Goal: Task Accomplishment & Management: Manage account settings

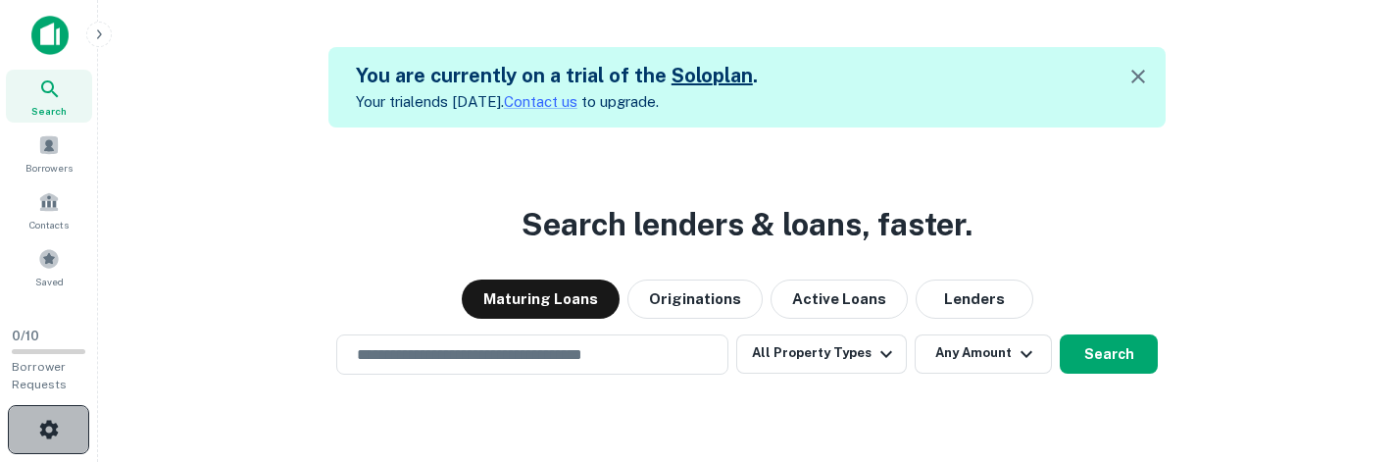
click at [75, 426] on button "button" at bounding box center [48, 429] width 81 height 49
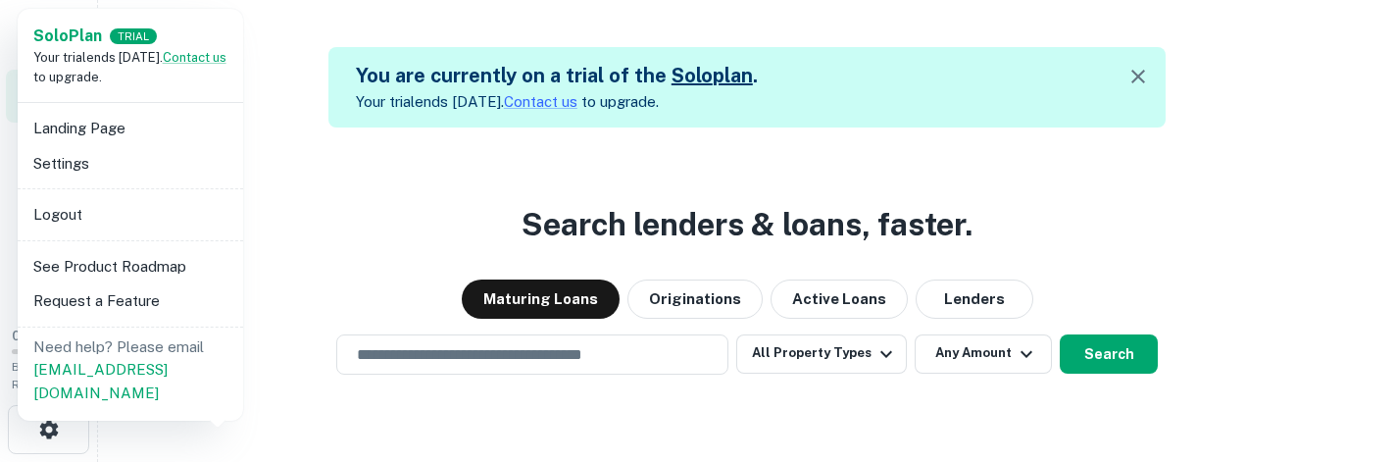
click at [149, 162] on li "Settings" at bounding box center [130, 163] width 210 height 35
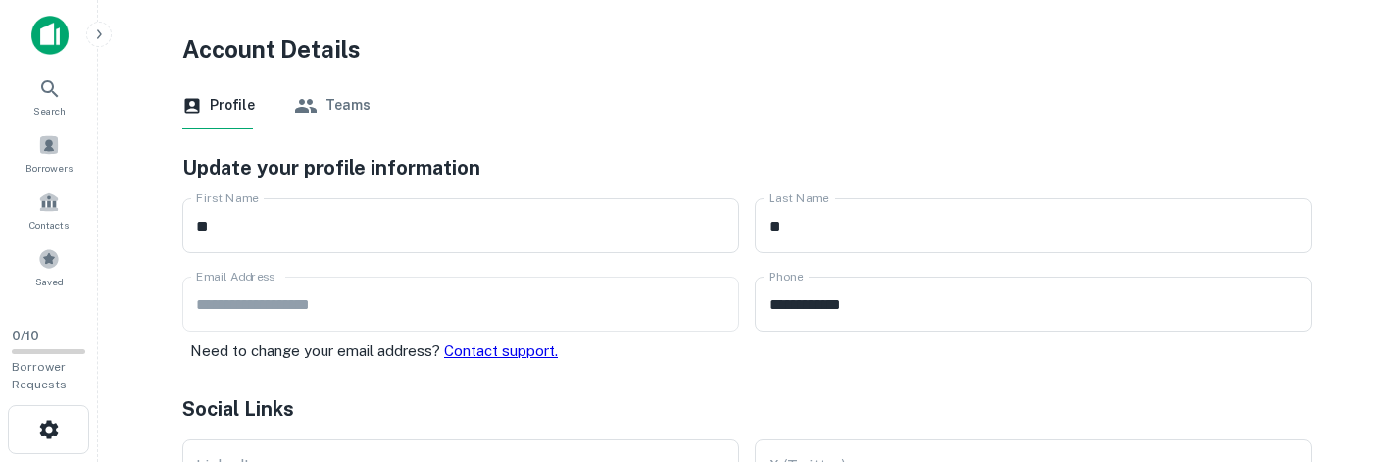
click at [333, 218] on div "Solo Plan TRIAL Your trial ends in 7 days. Contact us to upgrade. Landing Page …" at bounding box center [698, 231] width 1396 height 462
click at [324, 250] on div "Solo Plan TRIAL Your trial ends in 7 days. Contact us to upgrade. Landing Page …" at bounding box center [698, 231] width 1396 height 462
click at [269, 238] on div "Solo Plan TRIAL Your trial ends in 7 days. Contact us to upgrade. Landing Page …" at bounding box center [698, 231] width 1396 height 462
click at [365, 108] on div "Solo Plan TRIAL Your trial ends in 7 days. Contact us to upgrade. Landing Page …" at bounding box center [698, 231] width 1396 height 462
click at [337, 102] on div "Solo Plan TRIAL Your trial ends in 7 days. Contact us to upgrade. Landing Page …" at bounding box center [698, 231] width 1396 height 462
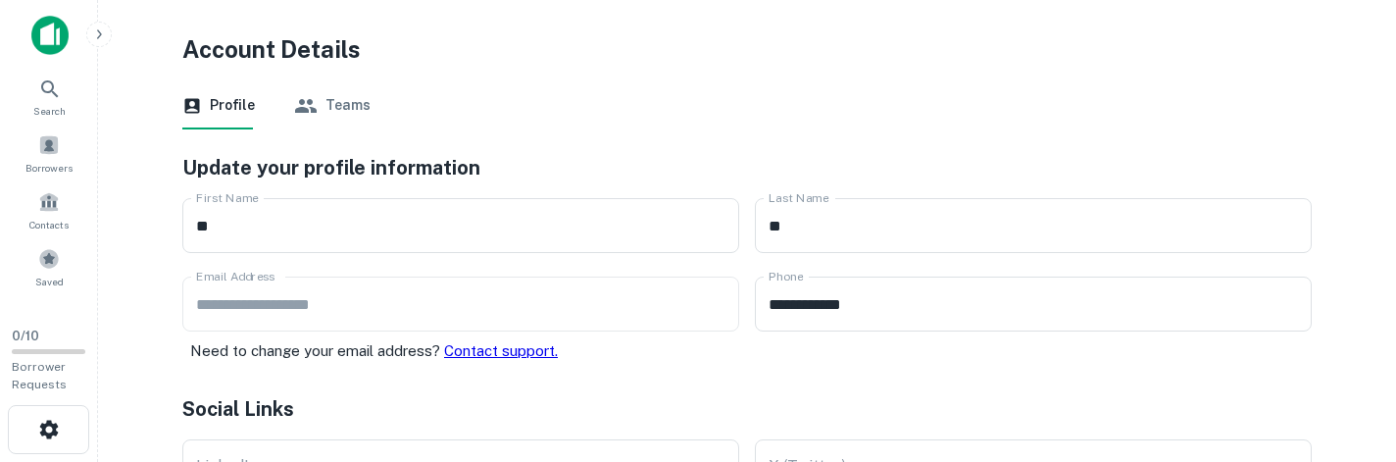
click at [316, 108] on div "Solo Plan TRIAL Your trial ends in 7 days. Contact us to upgrade. Landing Page …" at bounding box center [698, 231] width 1396 height 462
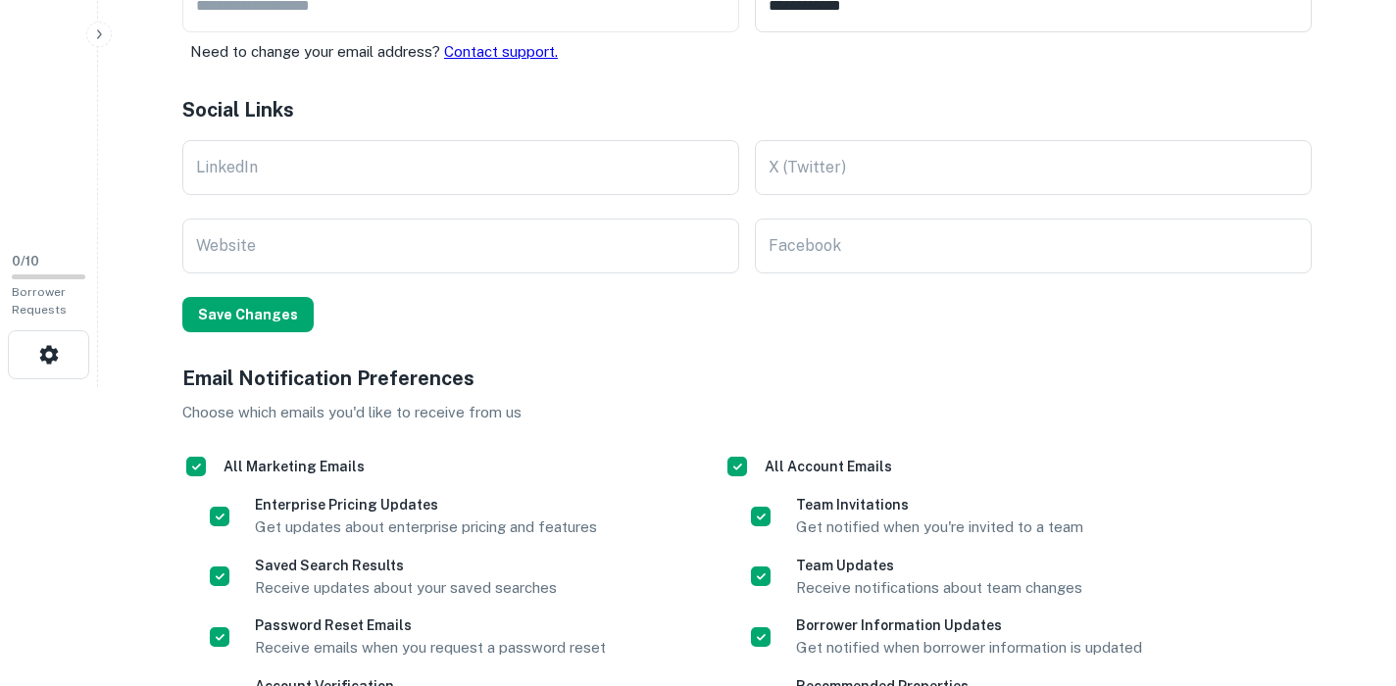
scroll to position [510, 0]
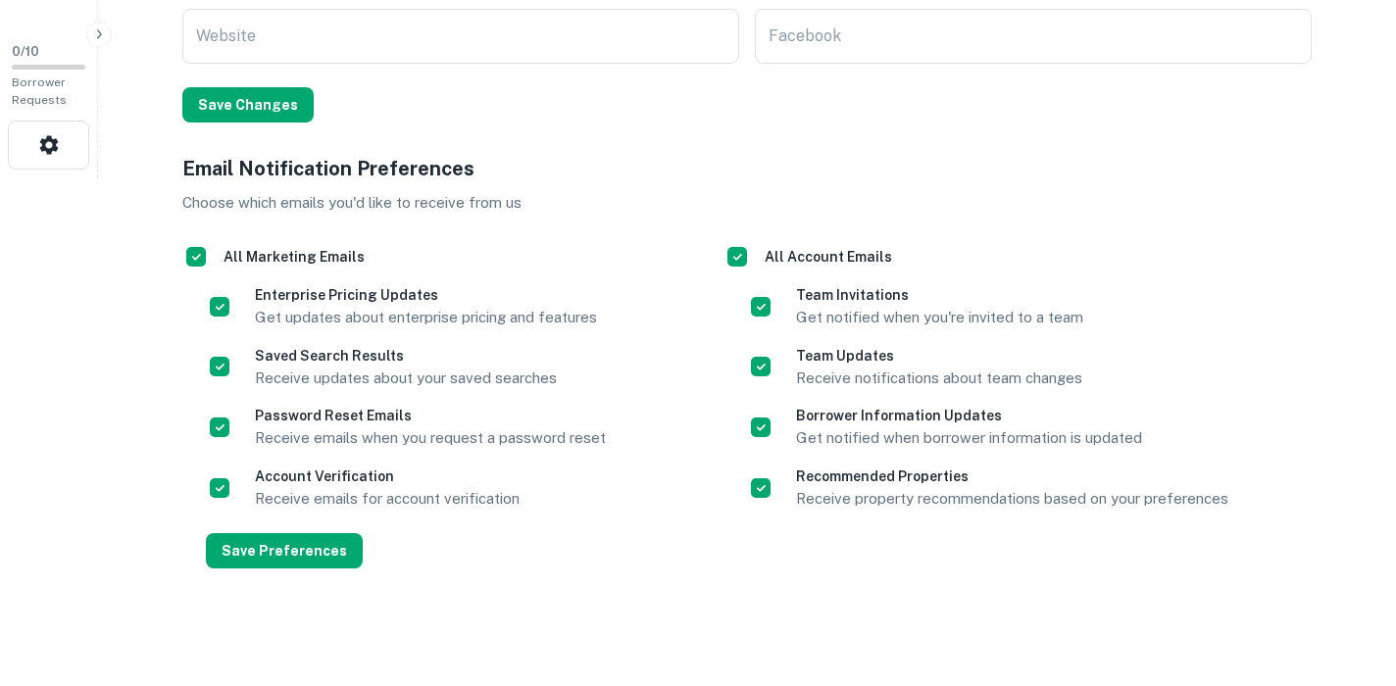
click at [261, 109] on div "Solo Plan TRIAL Your trial ends in 7 days. Contact us to upgrade. Landing Page …" at bounding box center [698, 343] width 1396 height 686
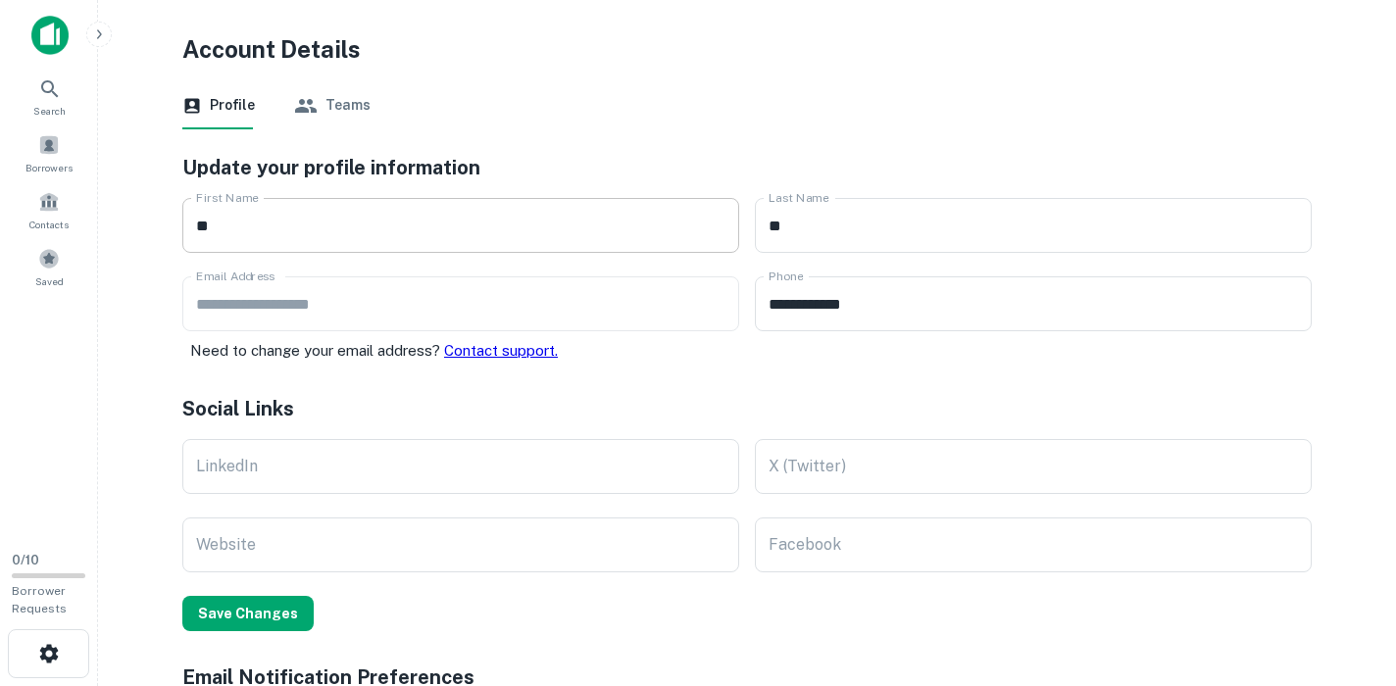
click at [252, 240] on input "**" at bounding box center [460, 225] width 557 height 55
type input "****"
click at [275, 627] on button "Save Changes" at bounding box center [247, 613] width 131 height 35
click at [1115, 682] on h5 "Email Notification Preferences" at bounding box center [747, 677] width 1130 height 29
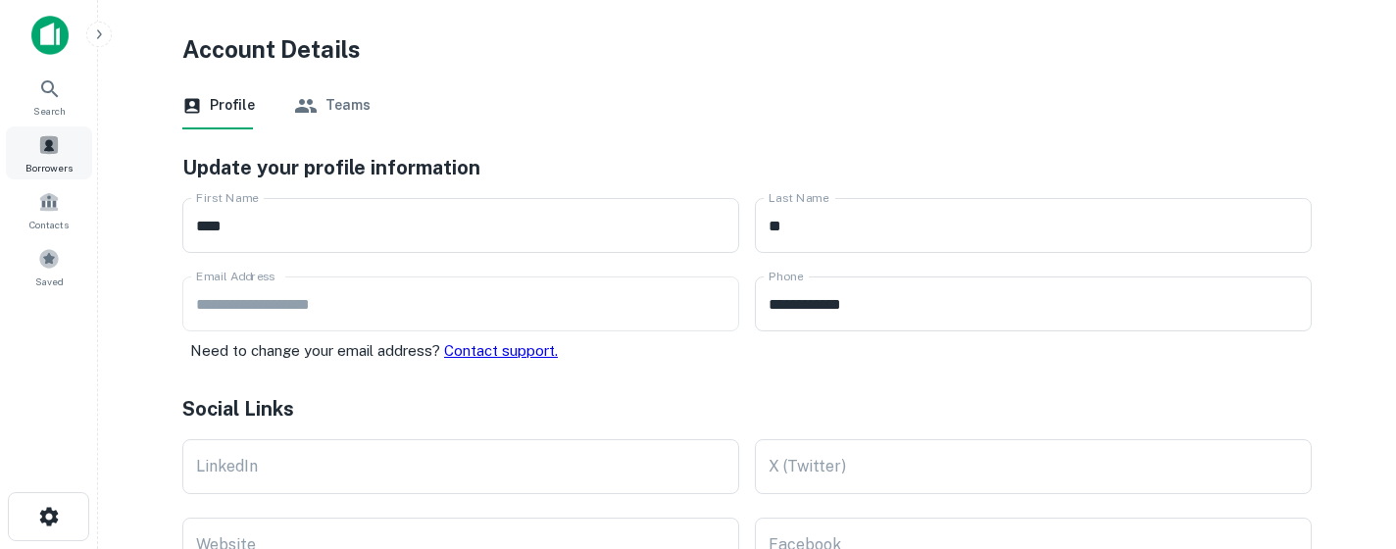
click at [78, 138] on div "Borrowers" at bounding box center [49, 152] width 86 height 53
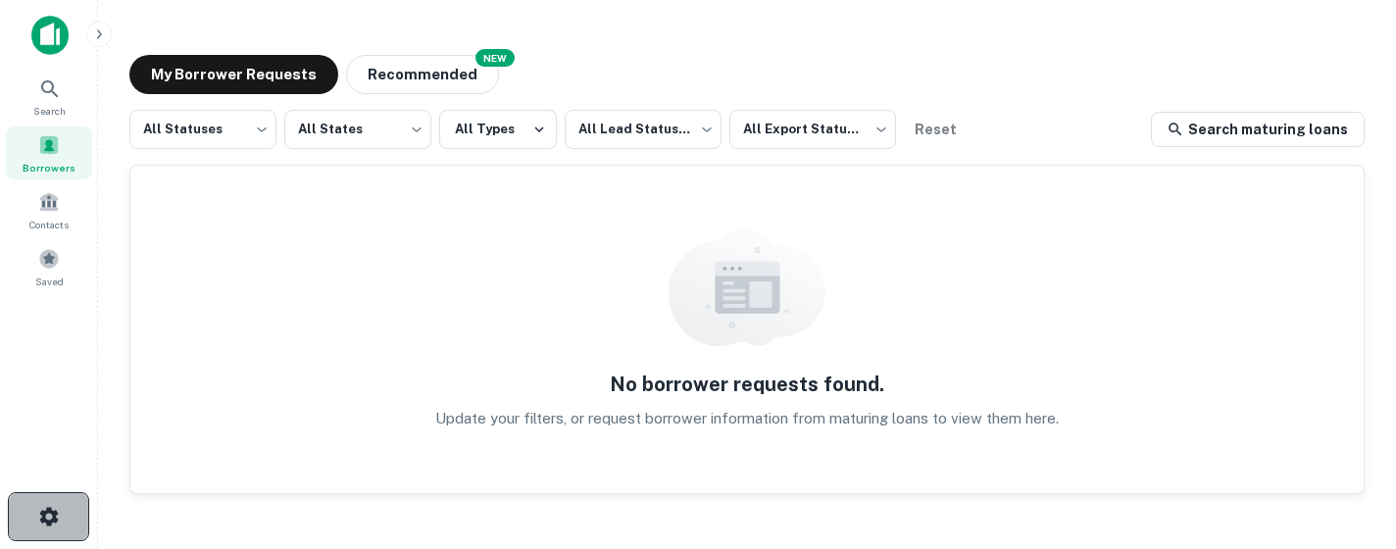
click at [54, 493] on button "button" at bounding box center [48, 516] width 81 height 49
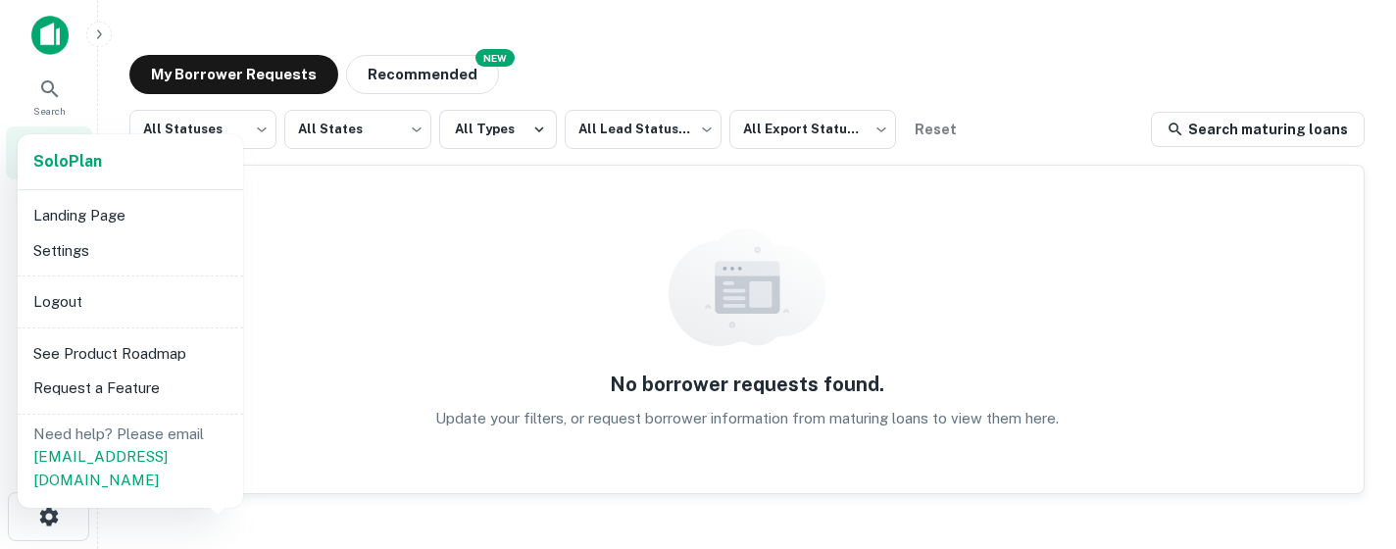
click at [129, 251] on li "Settings" at bounding box center [130, 250] width 210 height 35
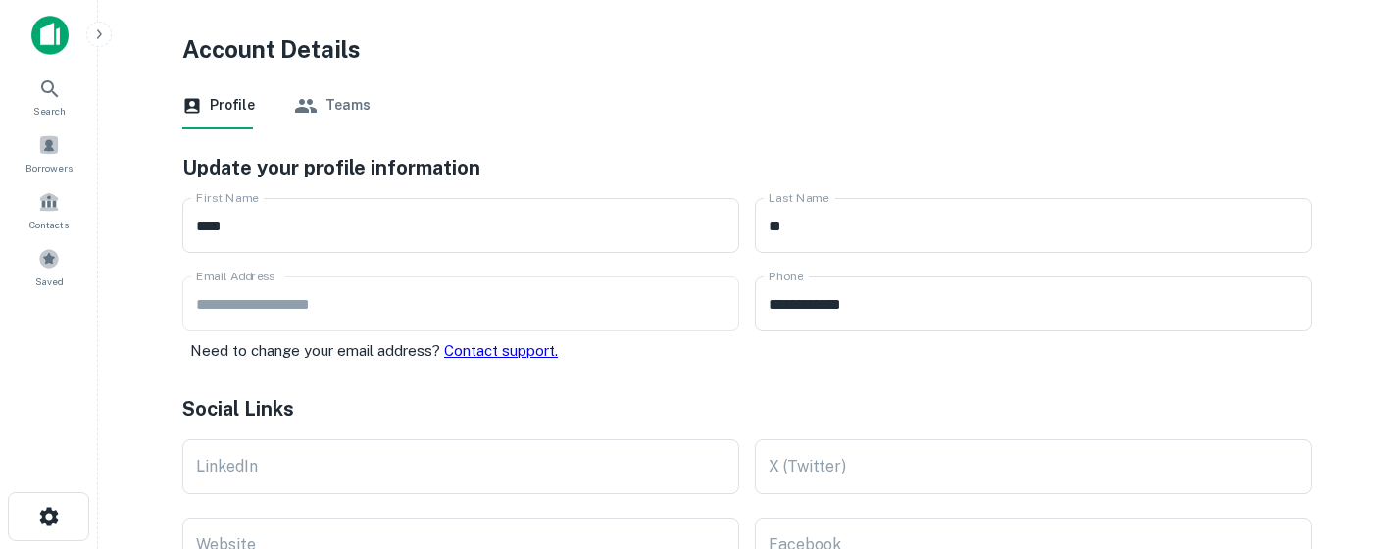
click at [348, 109] on button "Teams" at bounding box center [332, 105] width 76 height 47
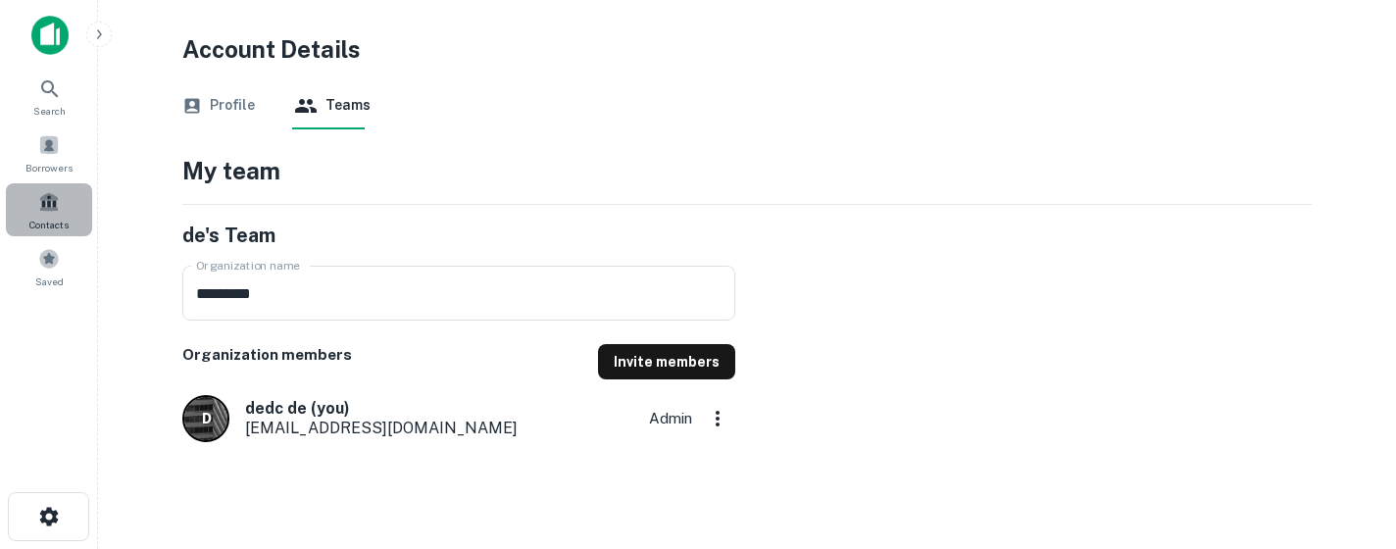
click at [56, 218] on span "Contacts" at bounding box center [48, 225] width 39 height 16
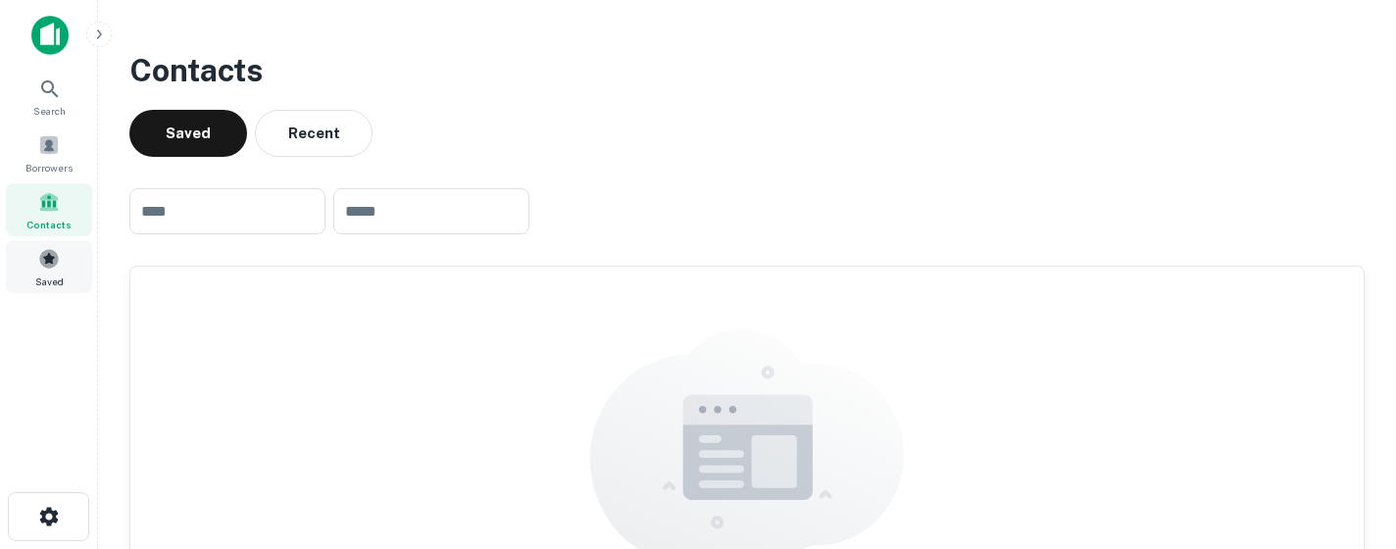
click at [55, 263] on span at bounding box center [49, 259] width 22 height 22
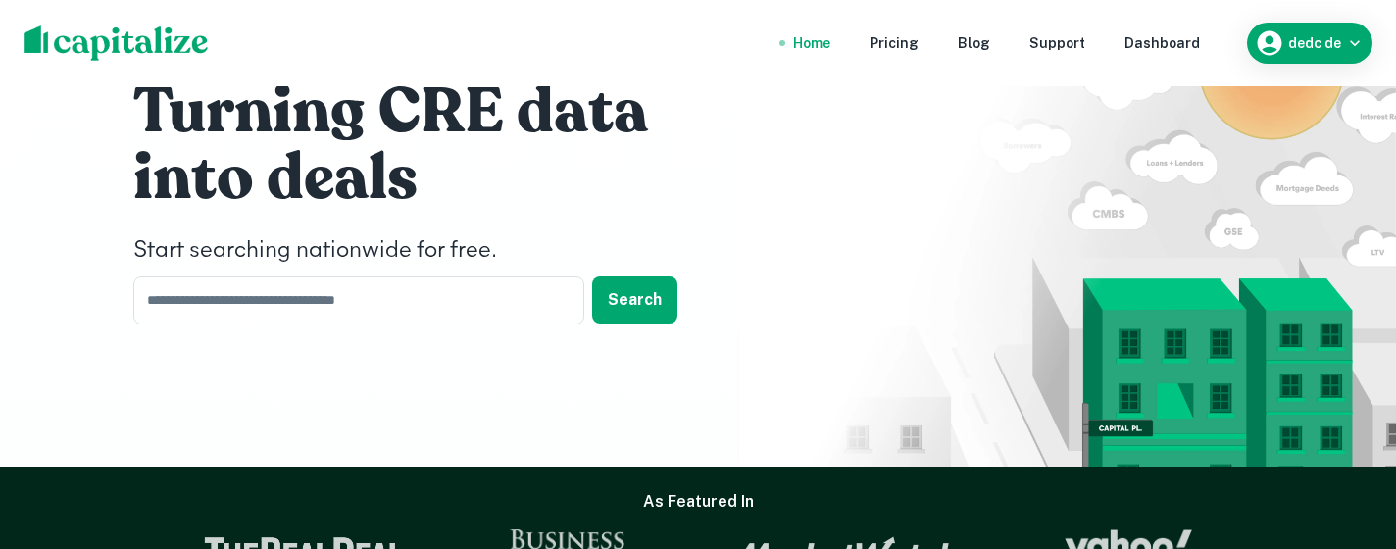
click at [58, 24] on div "Home Pricing Blog Support Dashboard dedc de" at bounding box center [698, 43] width 1396 height 86
click at [1188, 62] on nav "Home Pricing Blog Support Dashboard" at bounding box center [997, 43] width 470 height 43
click at [1175, 46] on div "Dashboard" at bounding box center [1163, 43] width 76 height 22
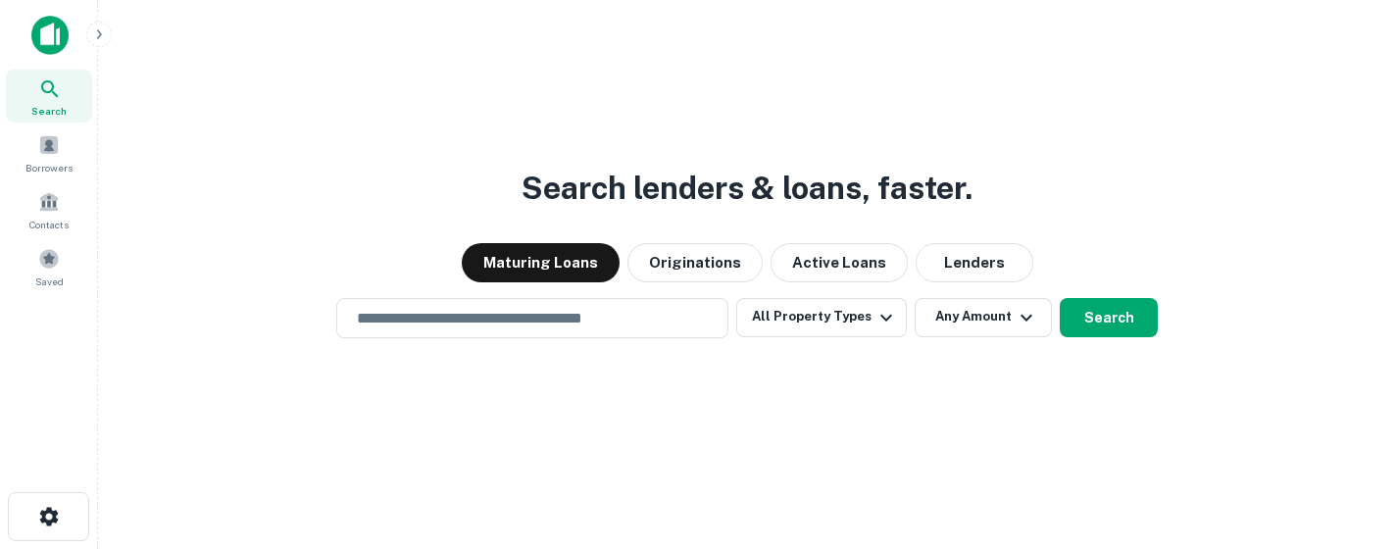
scroll to position [31, 0]
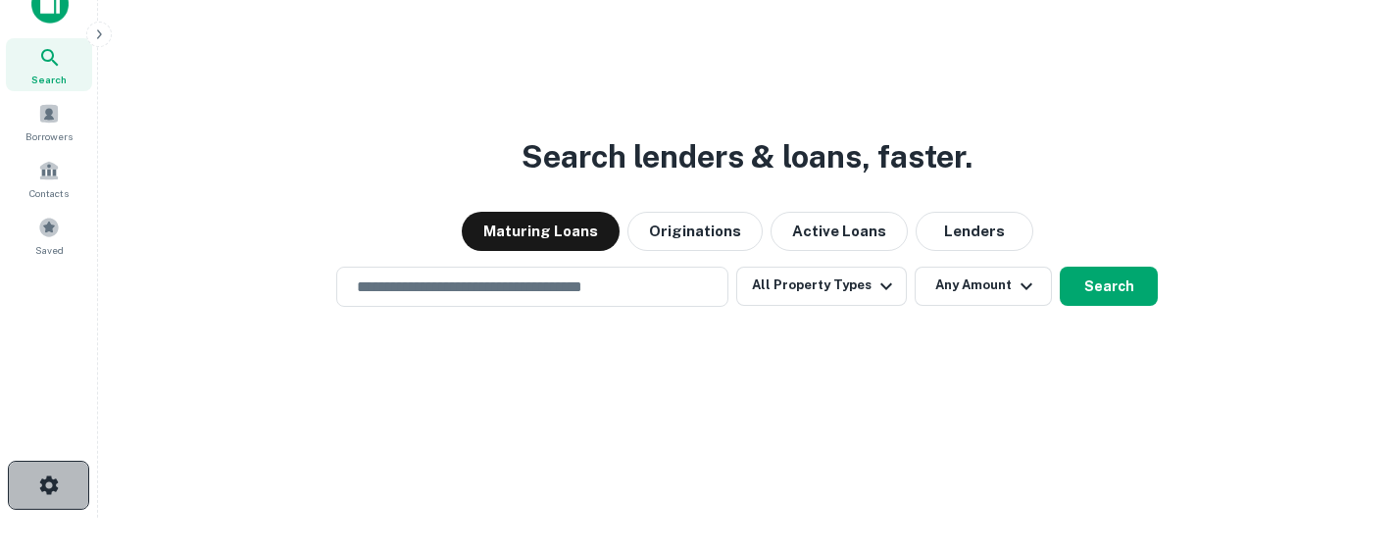
click at [49, 489] on icon "button" at bounding box center [48, 485] width 19 height 19
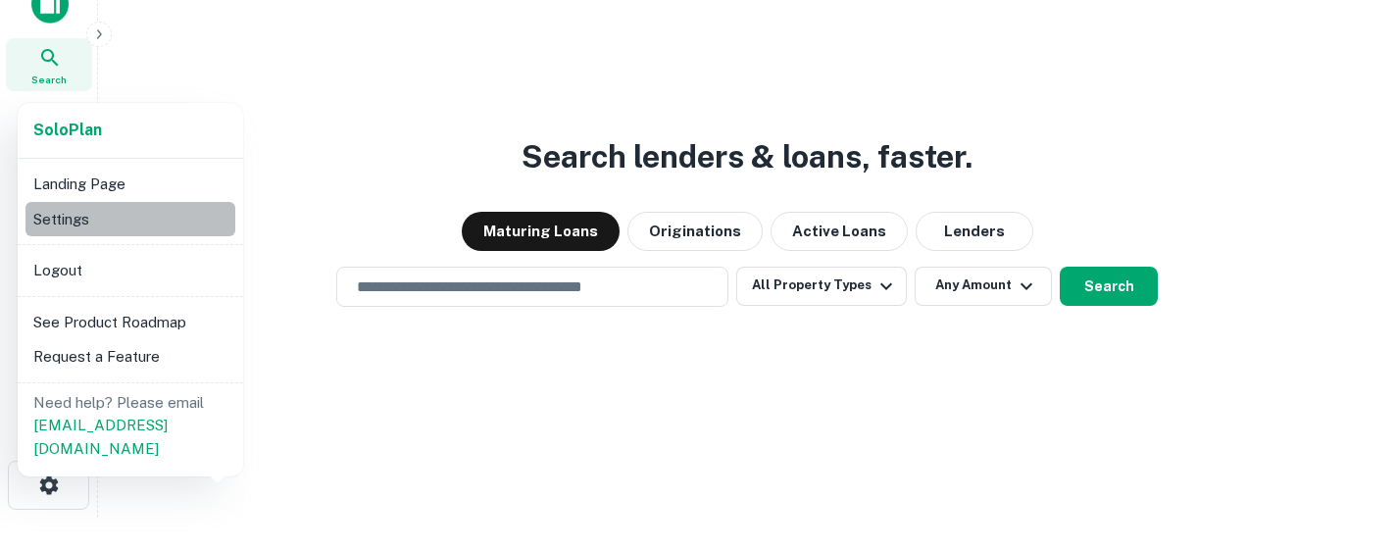
click at [160, 209] on li "Settings" at bounding box center [130, 219] width 210 height 35
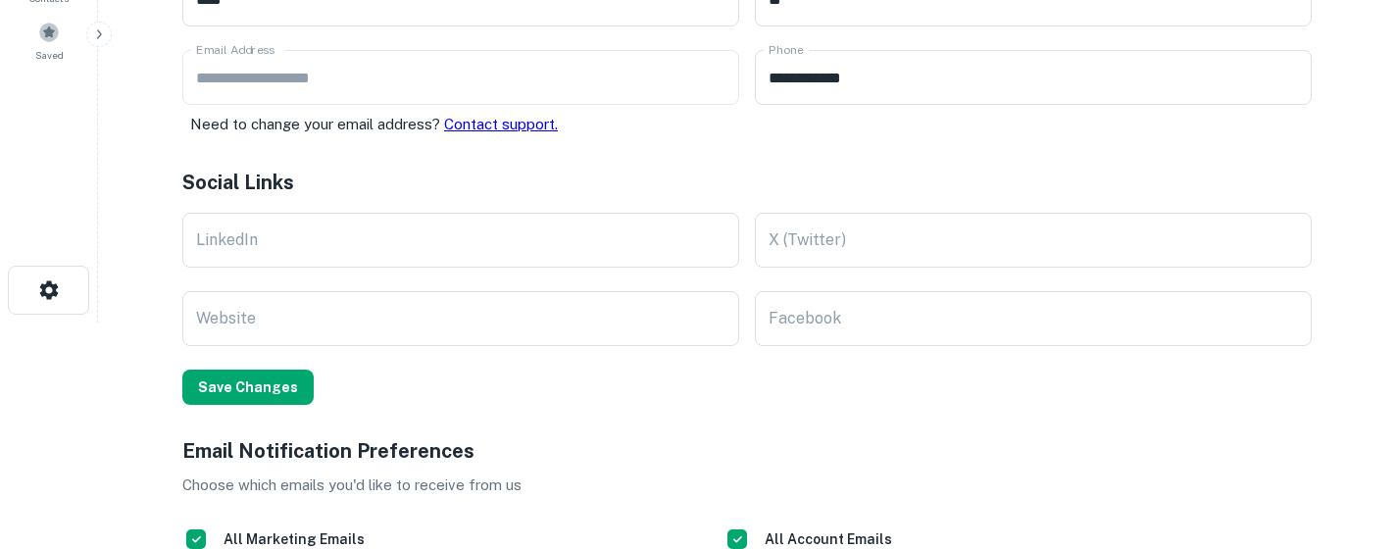
scroll to position [647, 0]
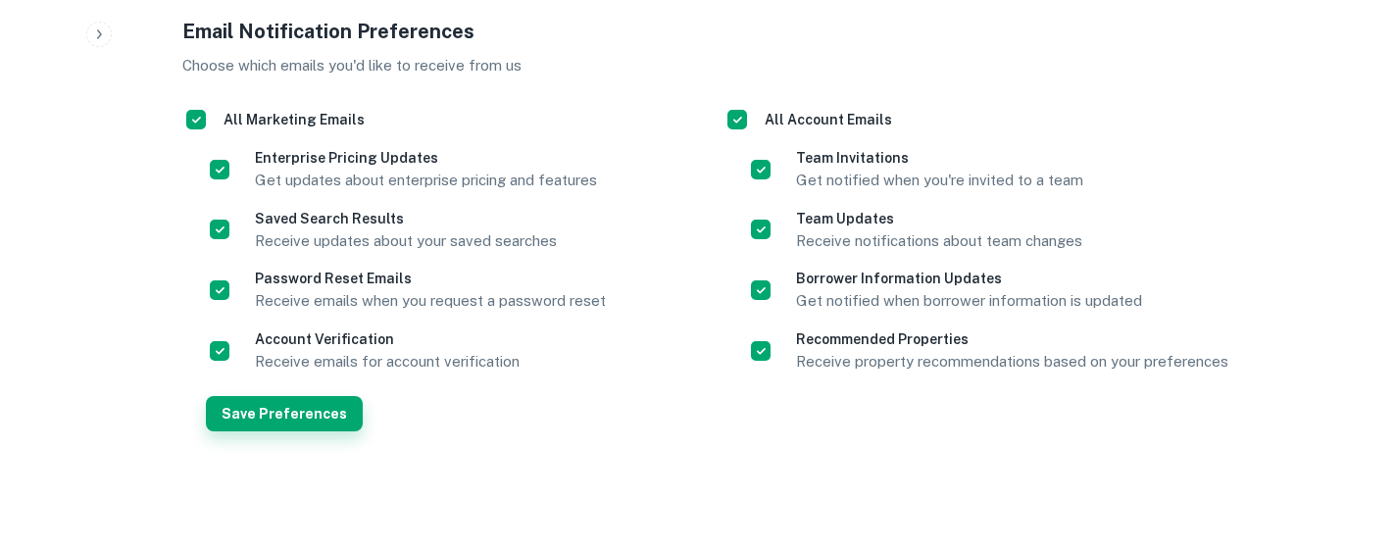
click at [299, 427] on button "Save Preferences" at bounding box center [284, 413] width 157 height 35
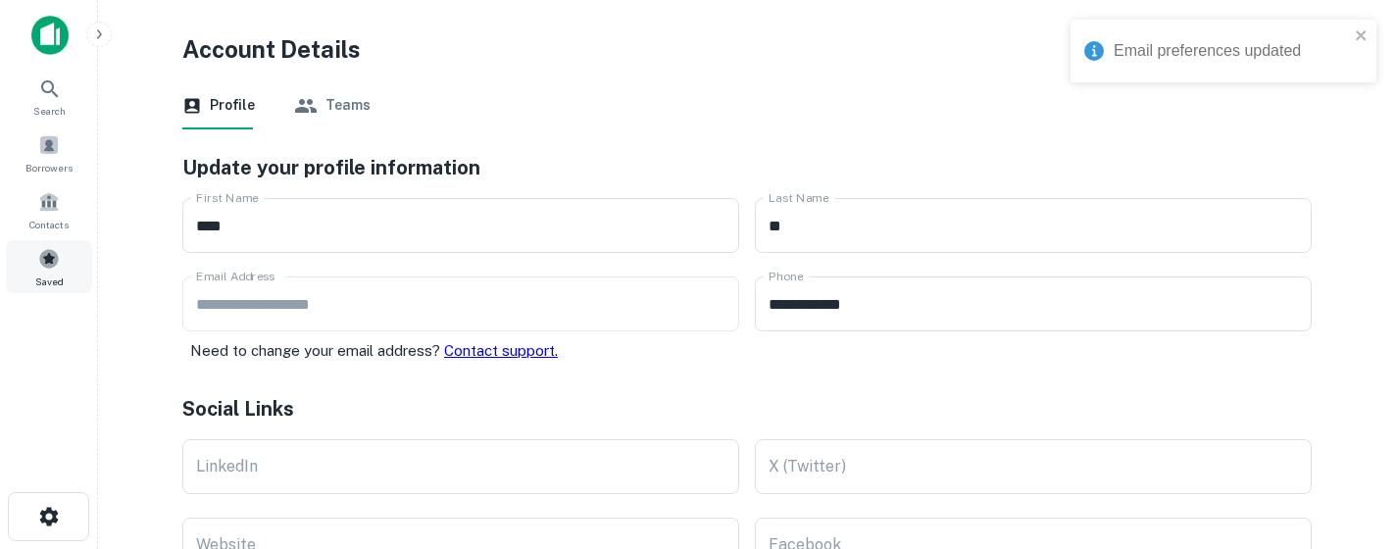
click at [56, 271] on div "Saved" at bounding box center [49, 266] width 86 height 53
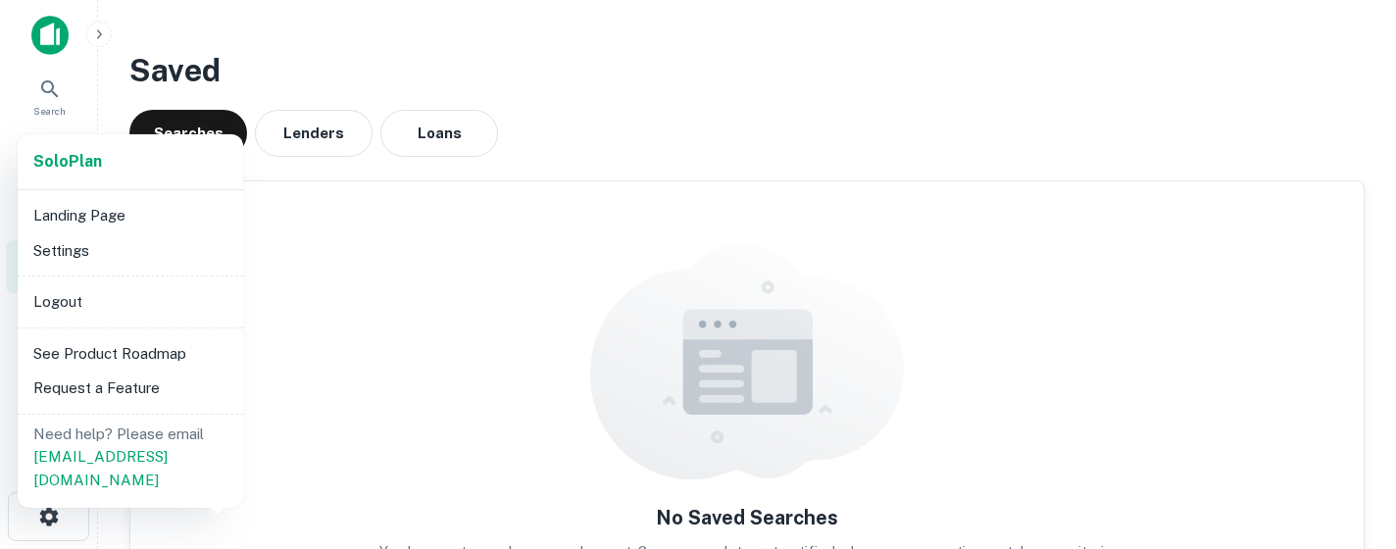
click at [190, 229] on li "Landing Page" at bounding box center [130, 215] width 210 height 35
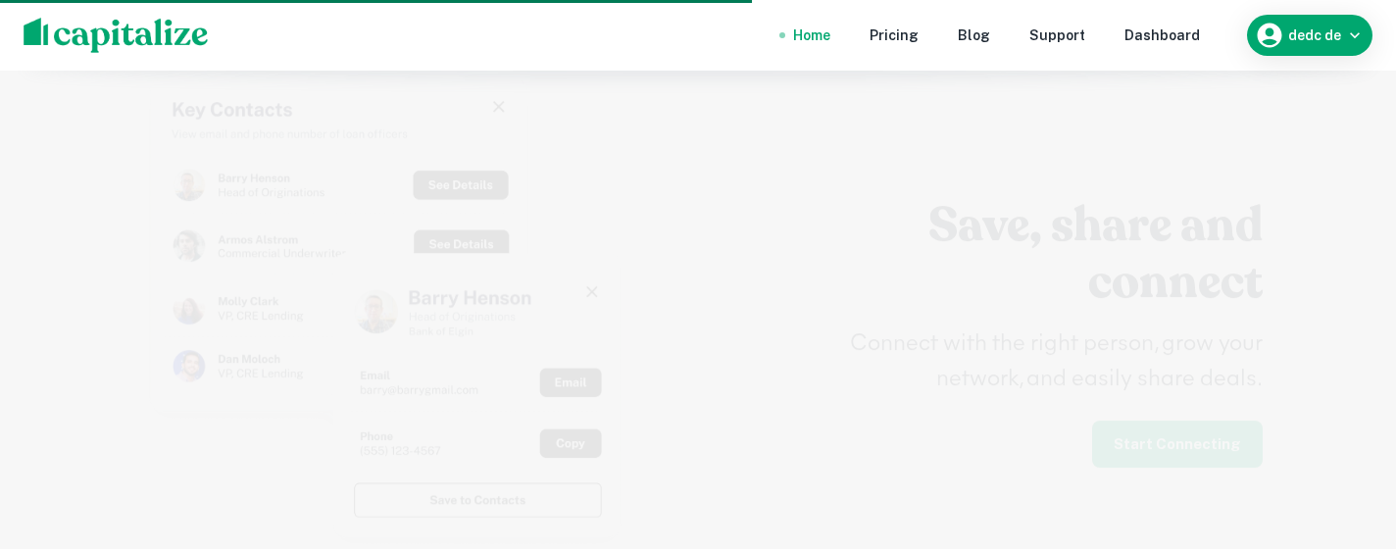
scroll to position [5832, 0]
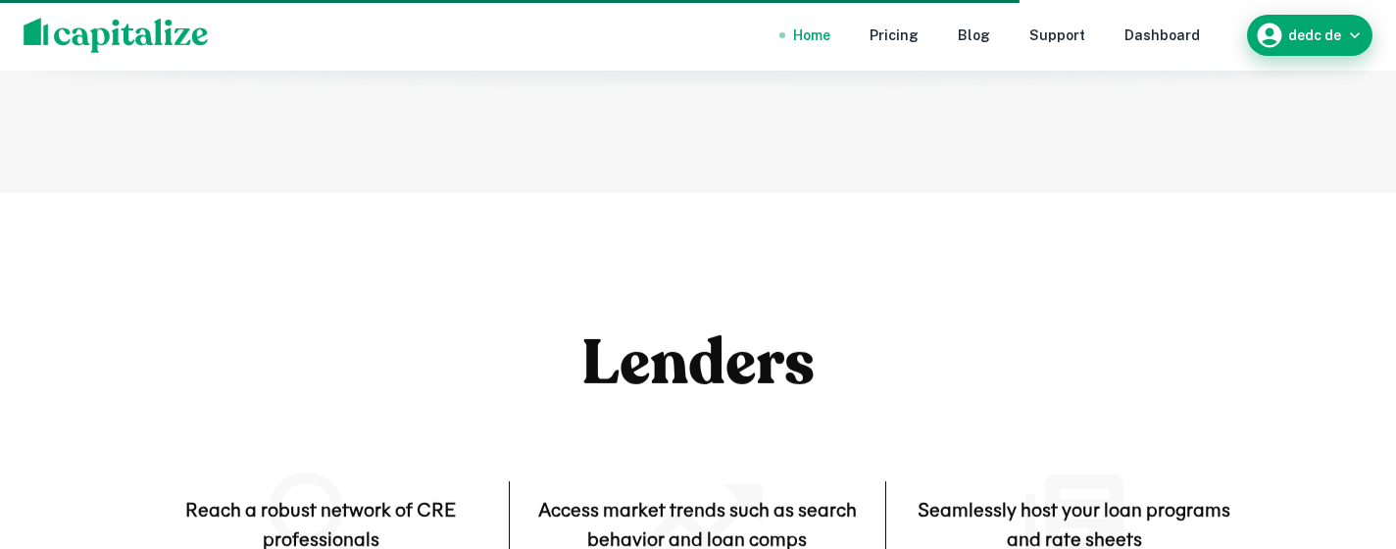
click at [1320, 49] on div "dedc de" at bounding box center [1310, 35] width 110 height 29
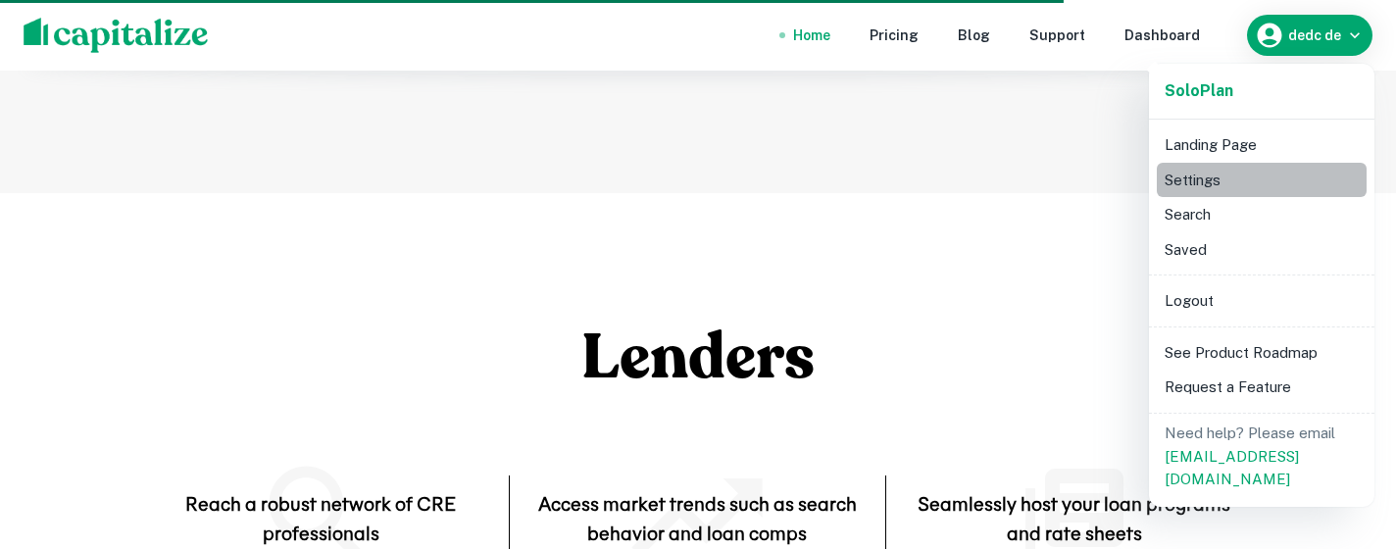
click at [1228, 181] on li "Settings" at bounding box center [1262, 180] width 210 height 35
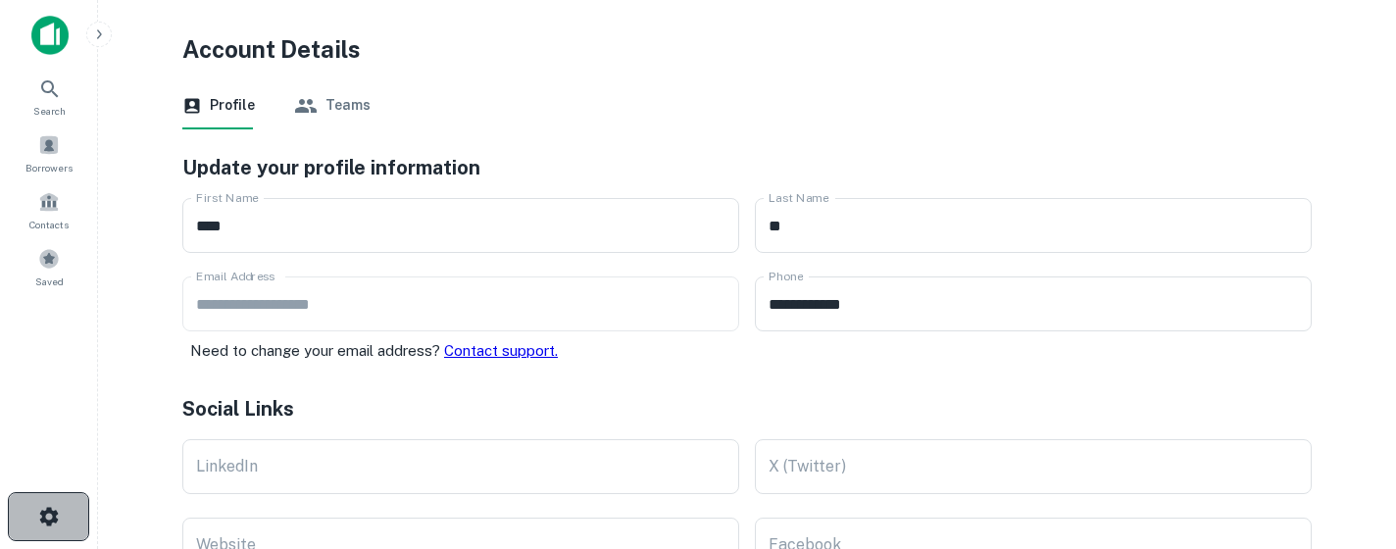
click at [60, 516] on icon "button" at bounding box center [49, 517] width 24 height 24
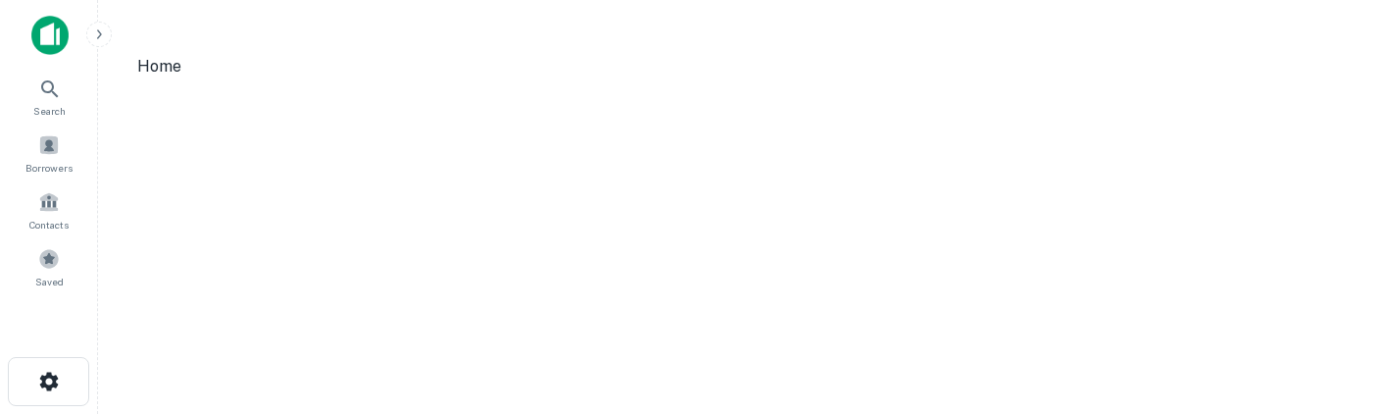
click at [377, 409] on main "Home" at bounding box center [747, 207] width 1298 height 414
click at [60, 405] on button "button" at bounding box center [48, 381] width 81 height 49
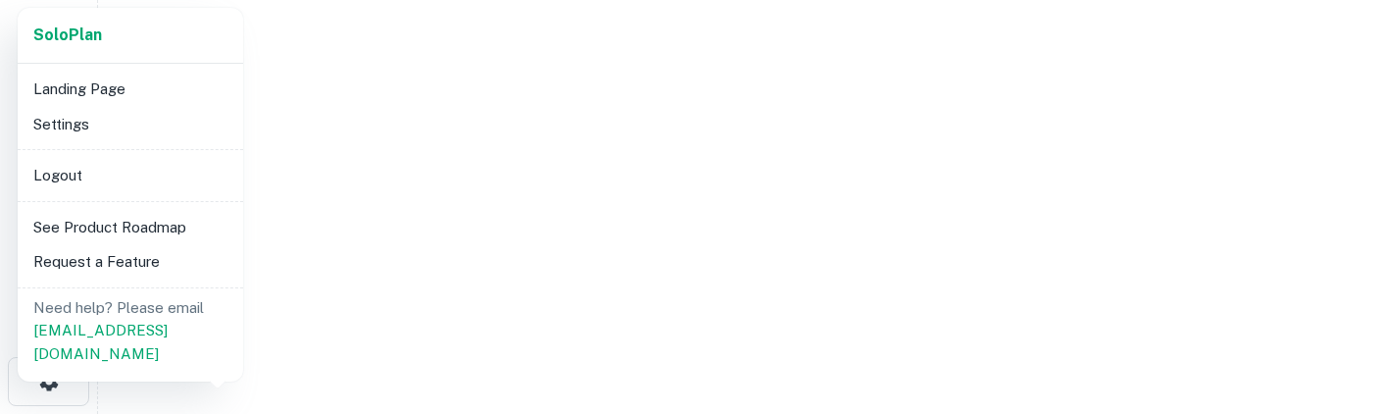
click at [125, 126] on li "Settings" at bounding box center [130, 124] width 210 height 35
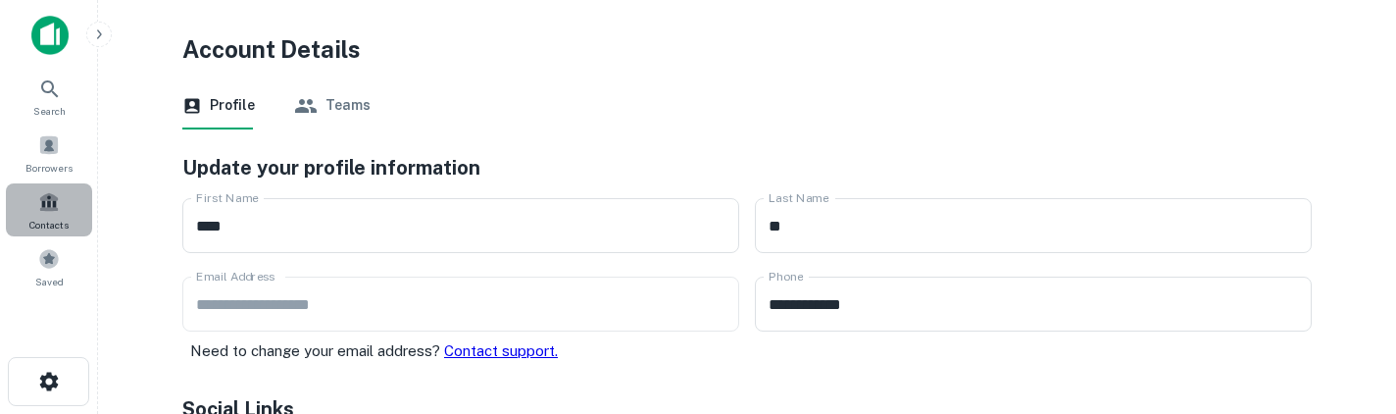
click at [50, 224] on span "Contacts" at bounding box center [48, 225] width 39 height 16
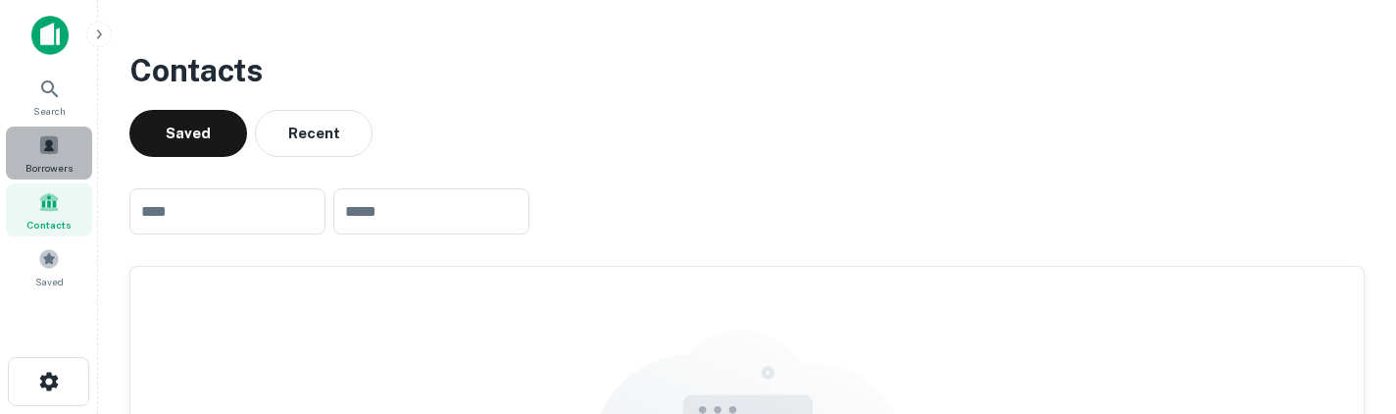
click at [64, 160] on span "Borrowers" at bounding box center [48, 168] width 47 height 16
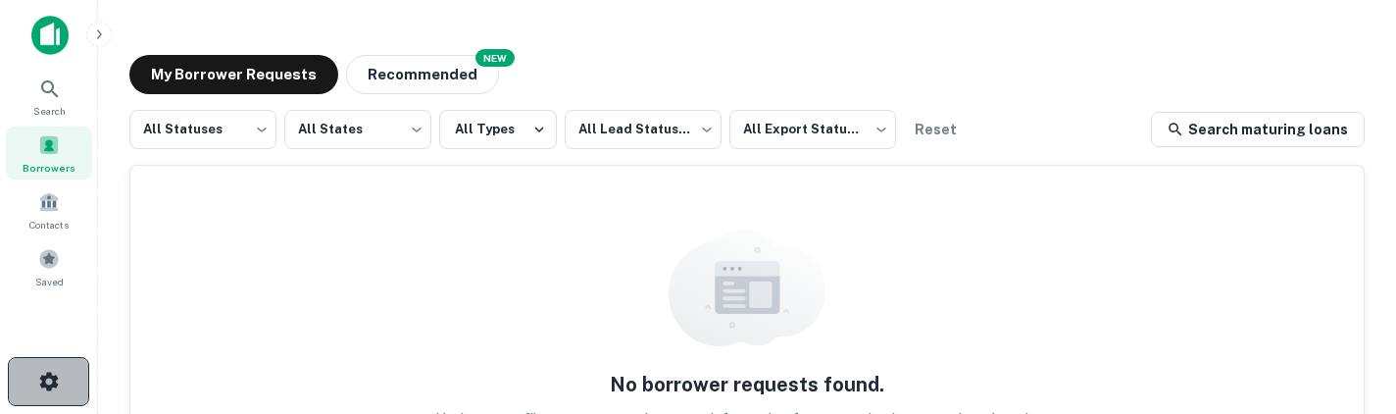
click at [74, 360] on button "button" at bounding box center [48, 381] width 81 height 49
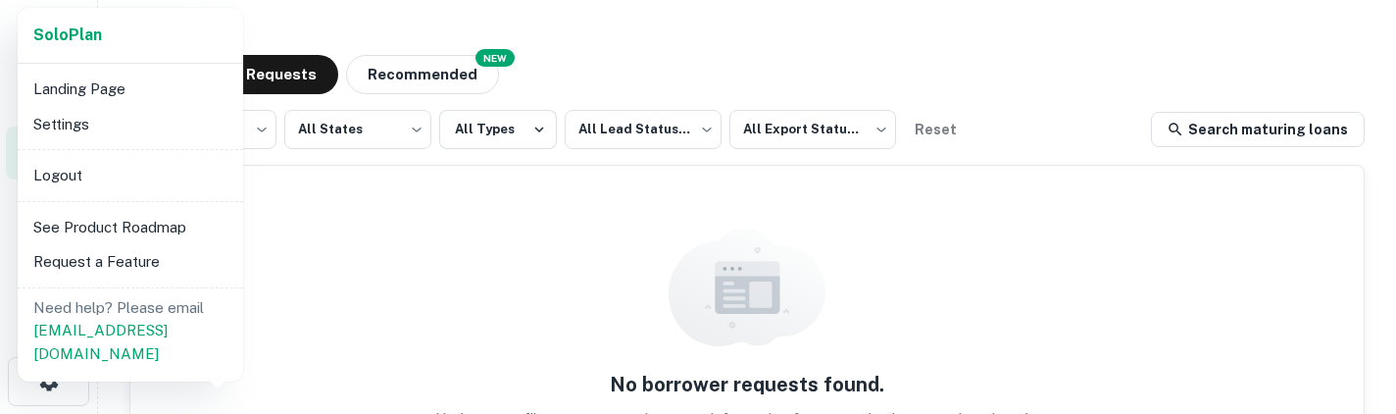
click at [80, 174] on li "Logout" at bounding box center [130, 175] width 210 height 35
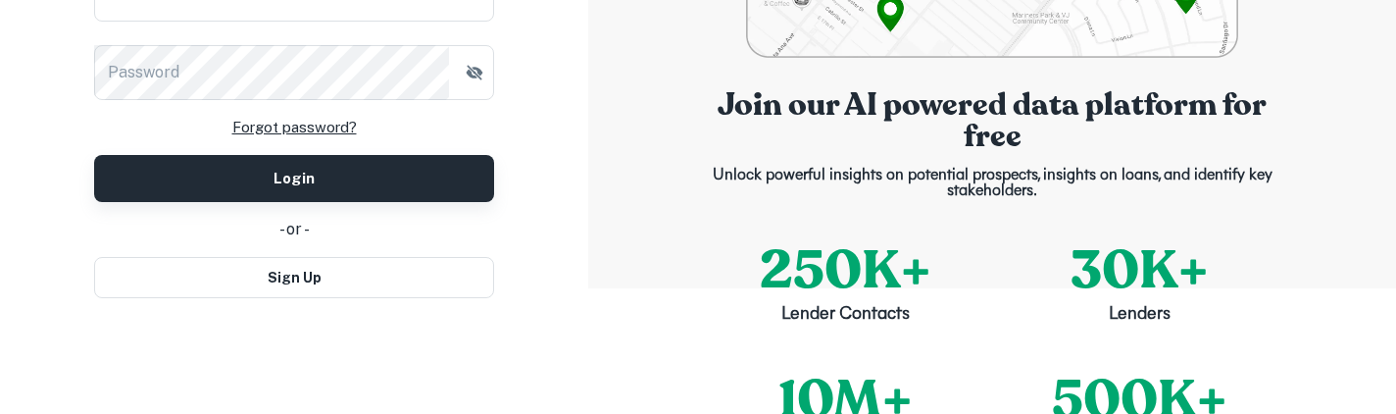
scroll to position [40, 0]
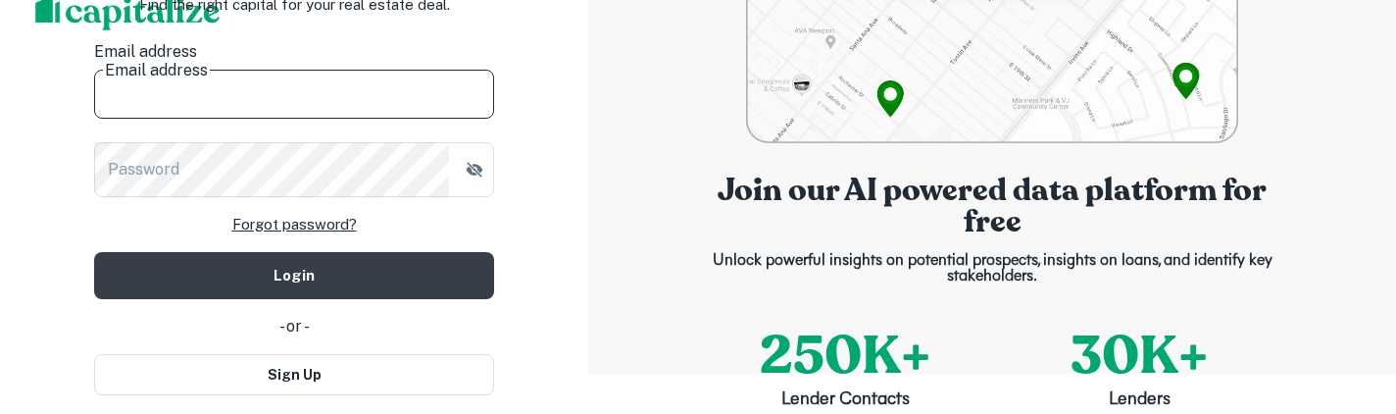
click at [281, 69] on input "Email address" at bounding box center [294, 91] width 400 height 55
click at [281, 97] on input "Email address" at bounding box center [294, 91] width 400 height 55
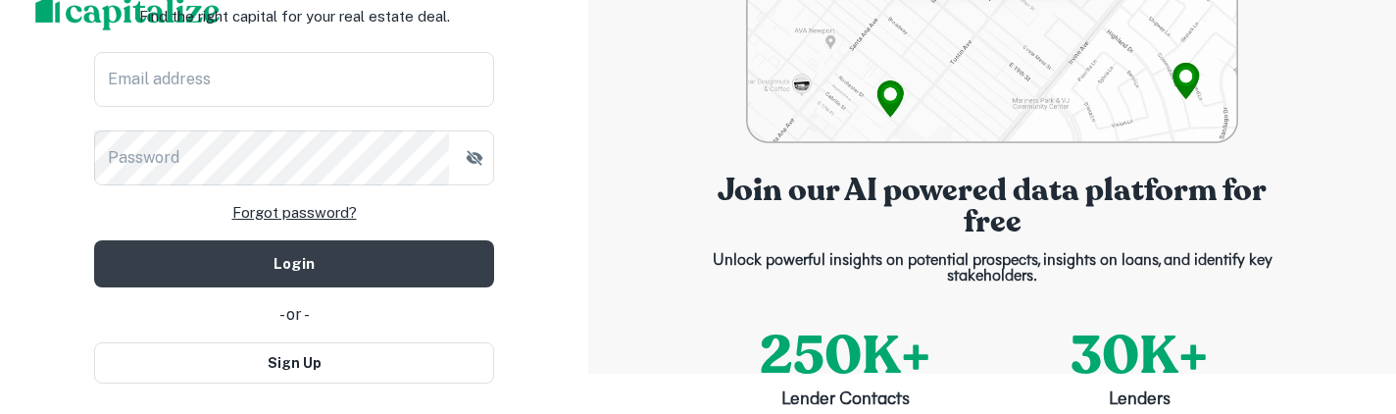
click at [275, 120] on div "Email address Email address Password Password" at bounding box center [294, 118] width 400 height 133
click at [278, 110] on div "Email address Email address Password Password" at bounding box center [294, 118] width 400 height 133
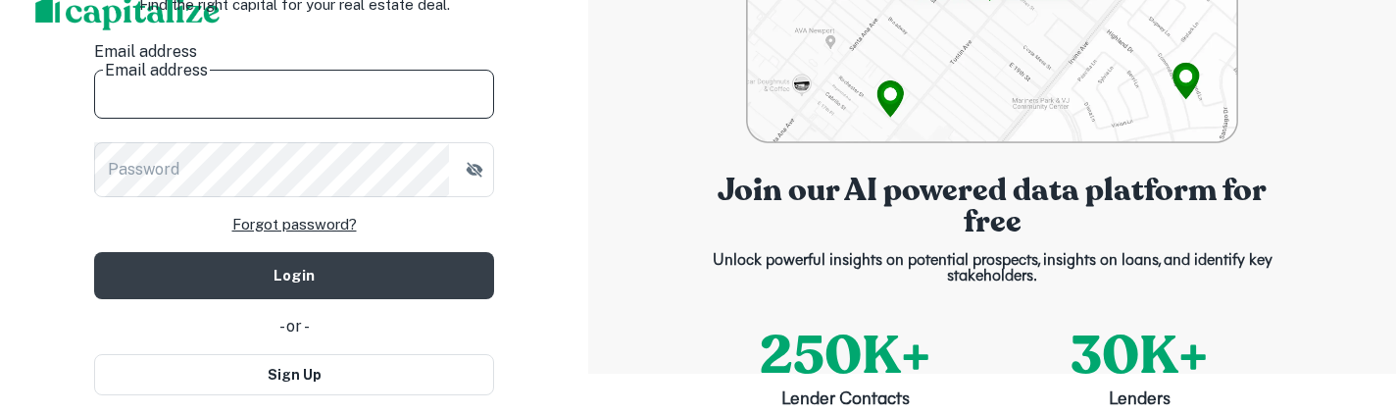
click at [278, 80] on input "Email address" at bounding box center [294, 91] width 400 height 55
click at [278, 97] on input "Email address" at bounding box center [294, 91] width 400 height 55
type input "**********"
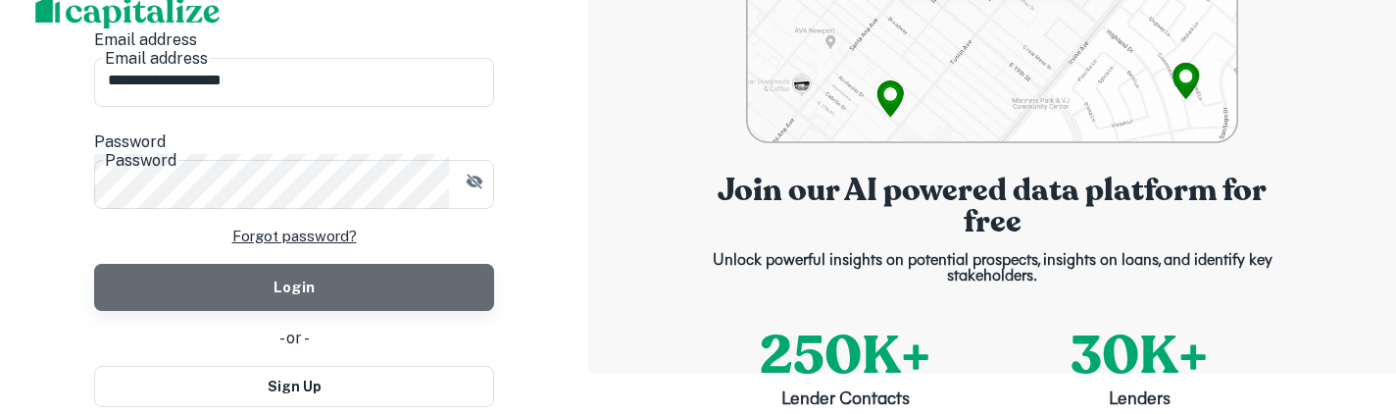
click at [304, 264] on button "Login" at bounding box center [294, 287] width 400 height 47
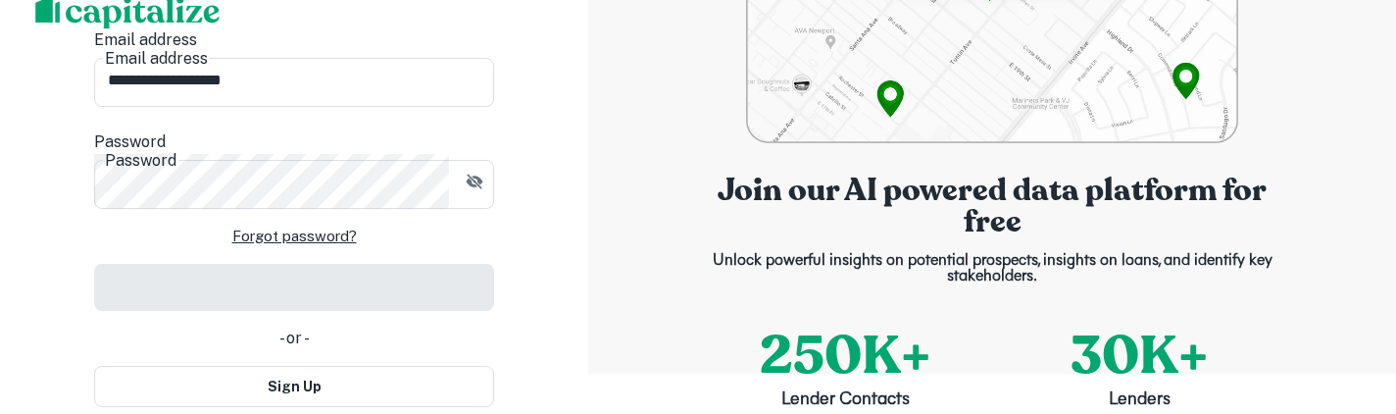
scroll to position [0, 0]
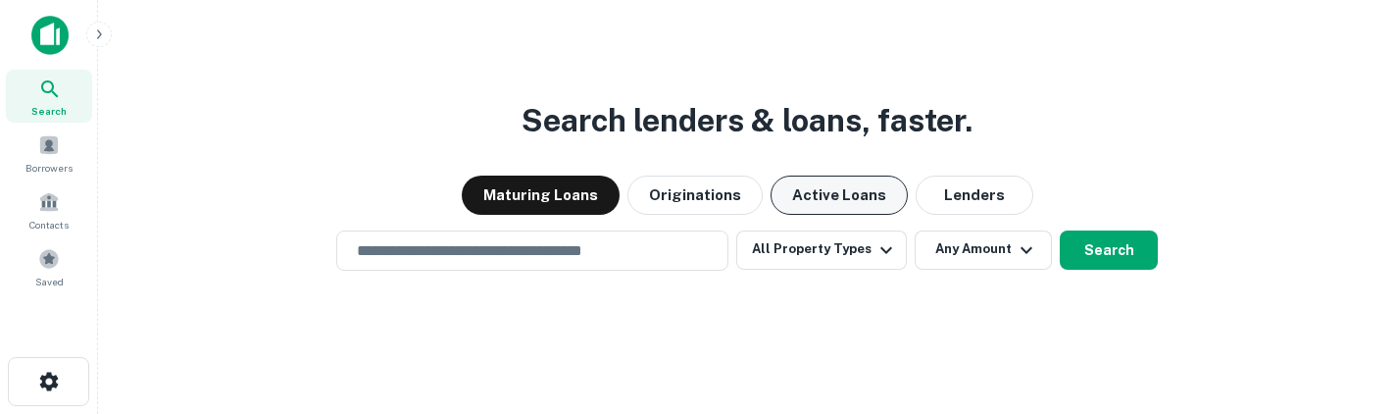
scroll to position [31, 0]
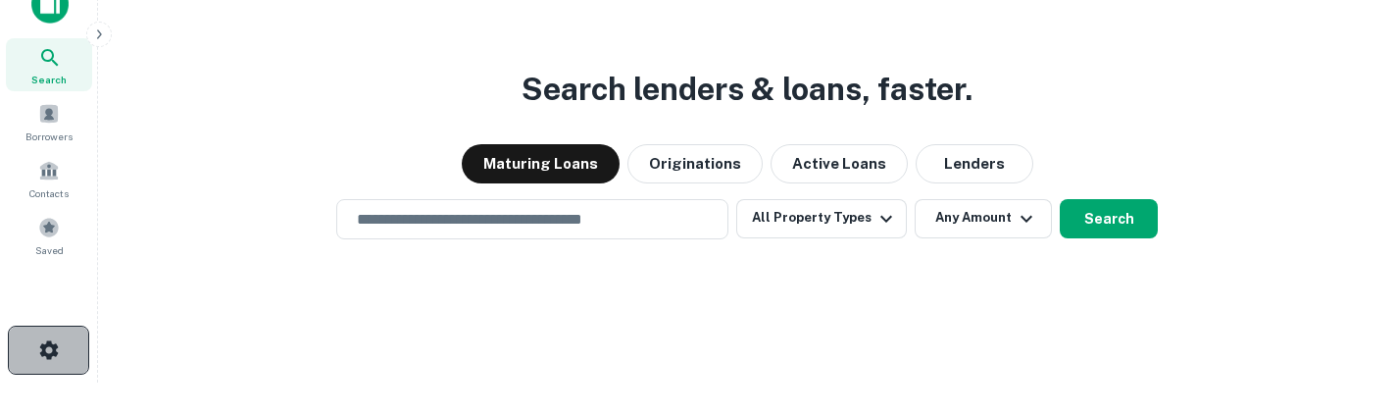
click at [65, 350] on button "button" at bounding box center [48, 350] width 81 height 49
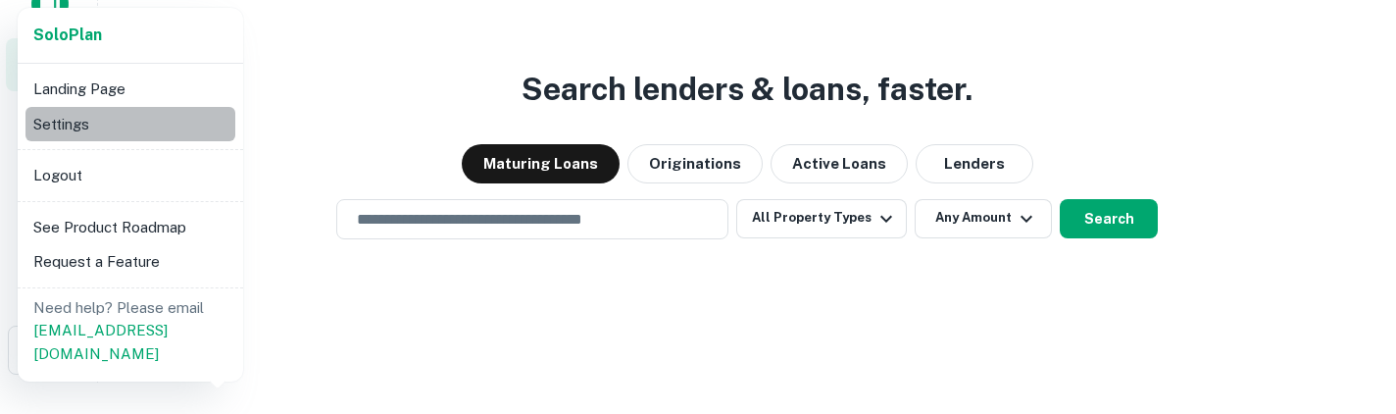
click at [110, 132] on li "Settings" at bounding box center [130, 124] width 210 height 35
